Goal: Information Seeking & Learning: Learn about a topic

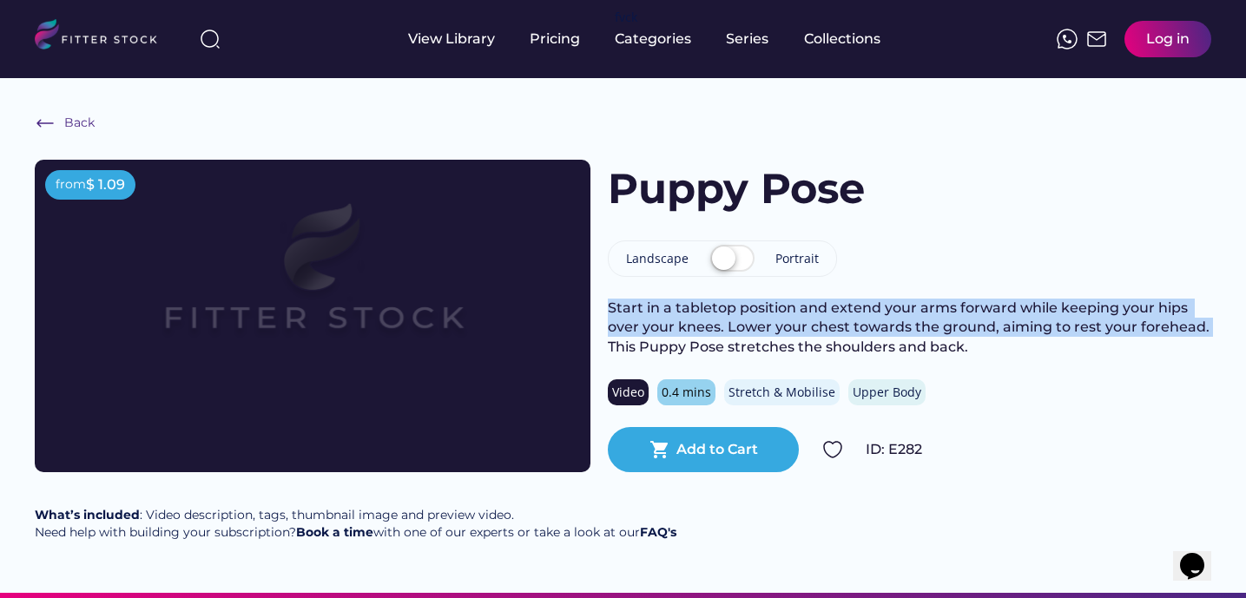
drag, startPoint x: 611, startPoint y: 312, endPoint x: 1221, endPoint y: 322, distance: 610.2
click at [1221, 322] on div "Back from $ 1.09 Puppy Pose Landscape Portrait Start in a tabletop position and…" at bounding box center [623, 335] width 1246 height 515
copy div "Start in a tabletop position and extend your arms forward while keeping your hi…"
